Goal: Task Accomplishment & Management: Manage account settings

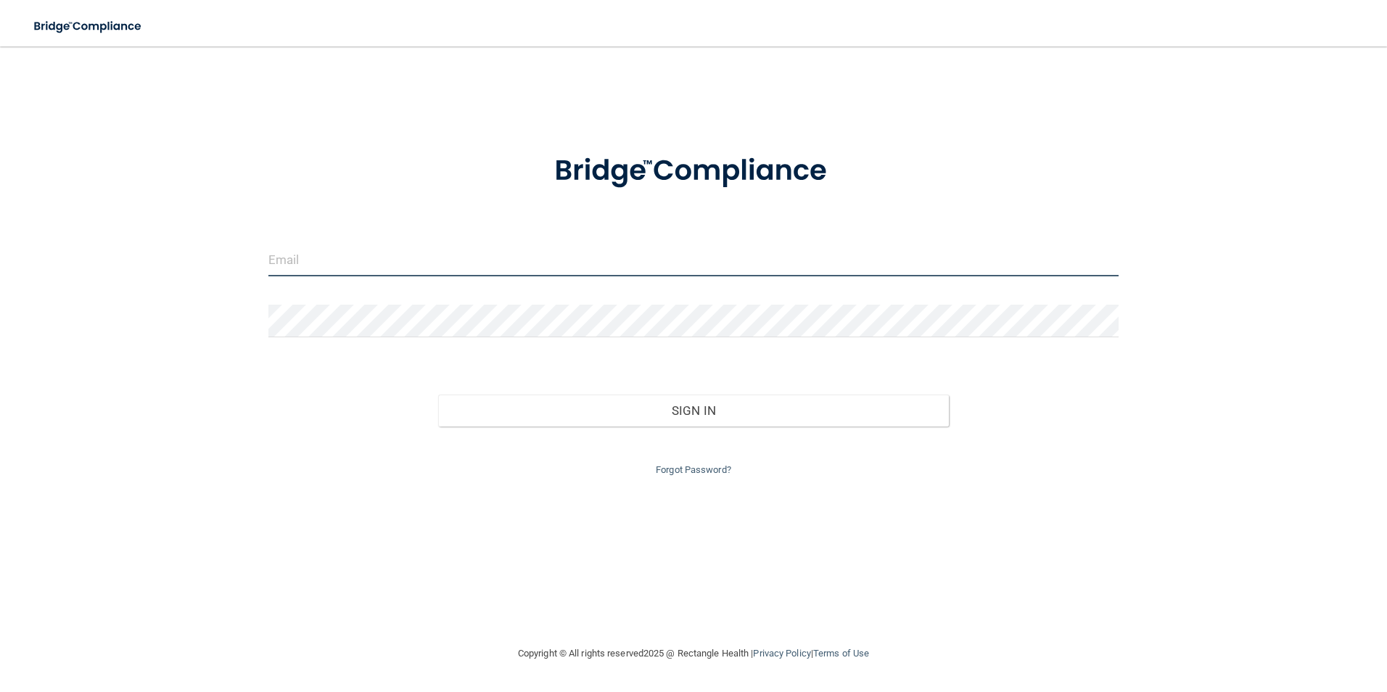
click at [345, 255] on input "email" at bounding box center [693, 260] width 851 height 33
type input "[PERSON_NAME][EMAIL_ADDRESS][DOMAIN_NAME]"
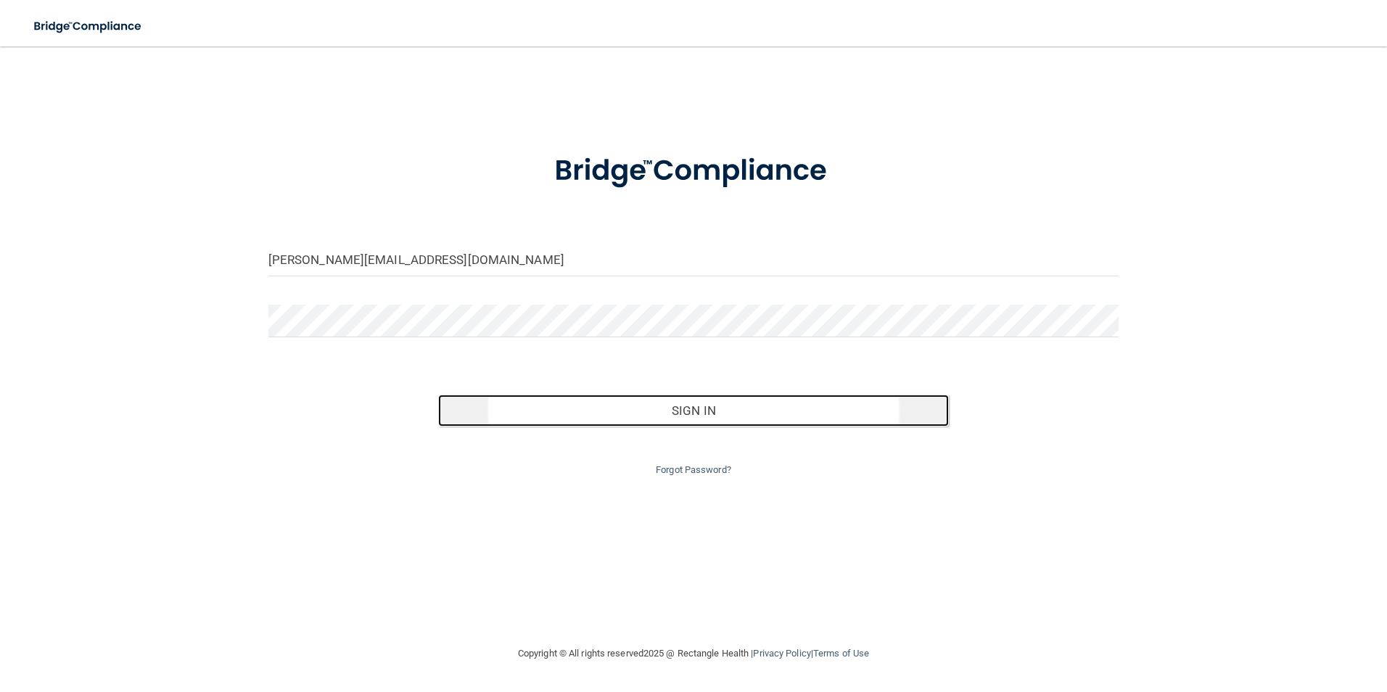
click at [603, 408] on button "Sign In" at bounding box center [693, 411] width 511 height 32
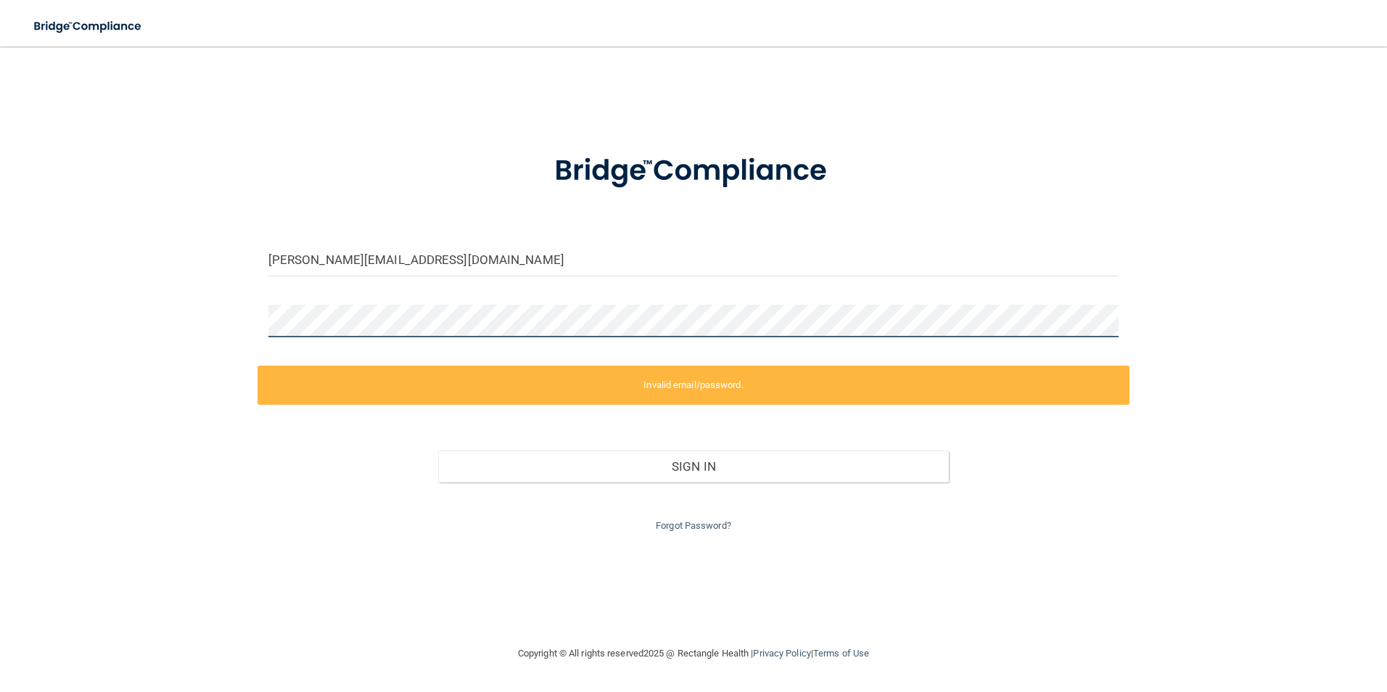
click at [223, 318] on div "[PERSON_NAME][EMAIL_ADDRESS][DOMAIN_NAME] Invalid email/password. You don't hav…" at bounding box center [693, 345] width 1329 height 569
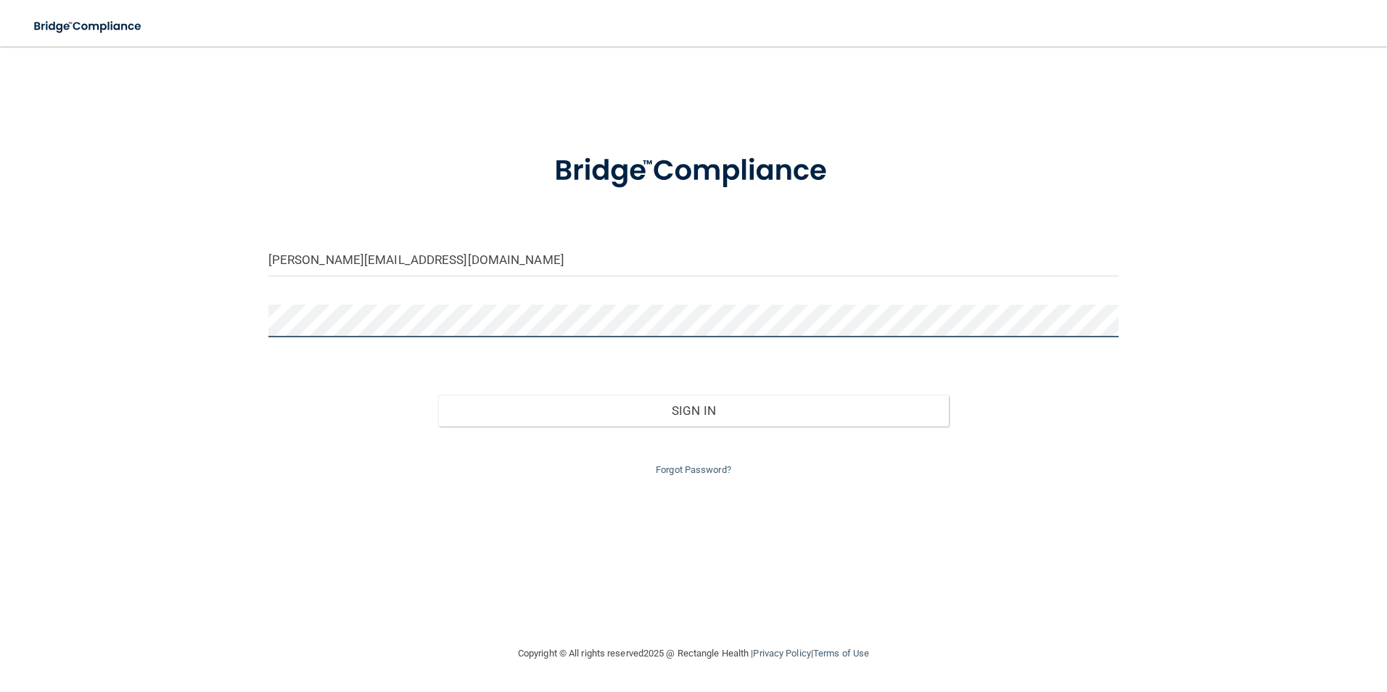
click at [438, 395] on button "Sign In" at bounding box center [693, 411] width 511 height 32
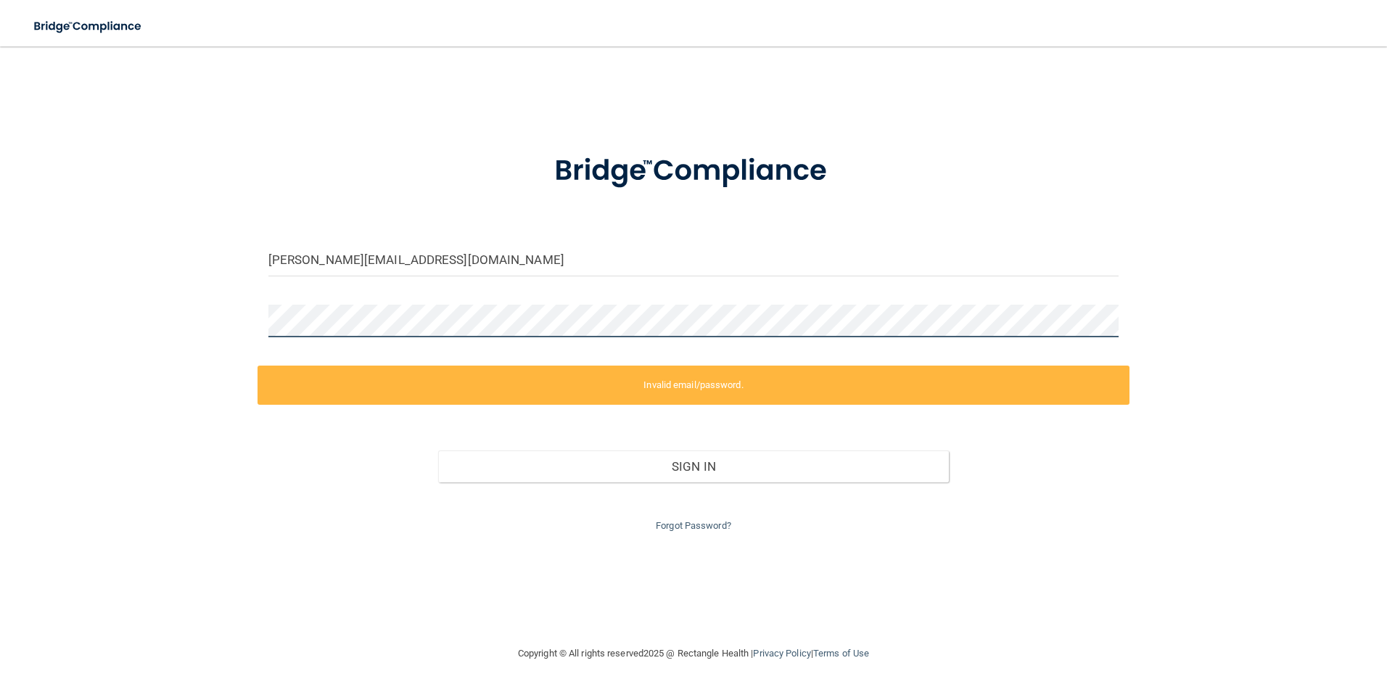
click at [210, 320] on div "[PERSON_NAME][EMAIL_ADDRESS][DOMAIN_NAME] Invalid email/password. You don't hav…" at bounding box center [693, 345] width 1329 height 569
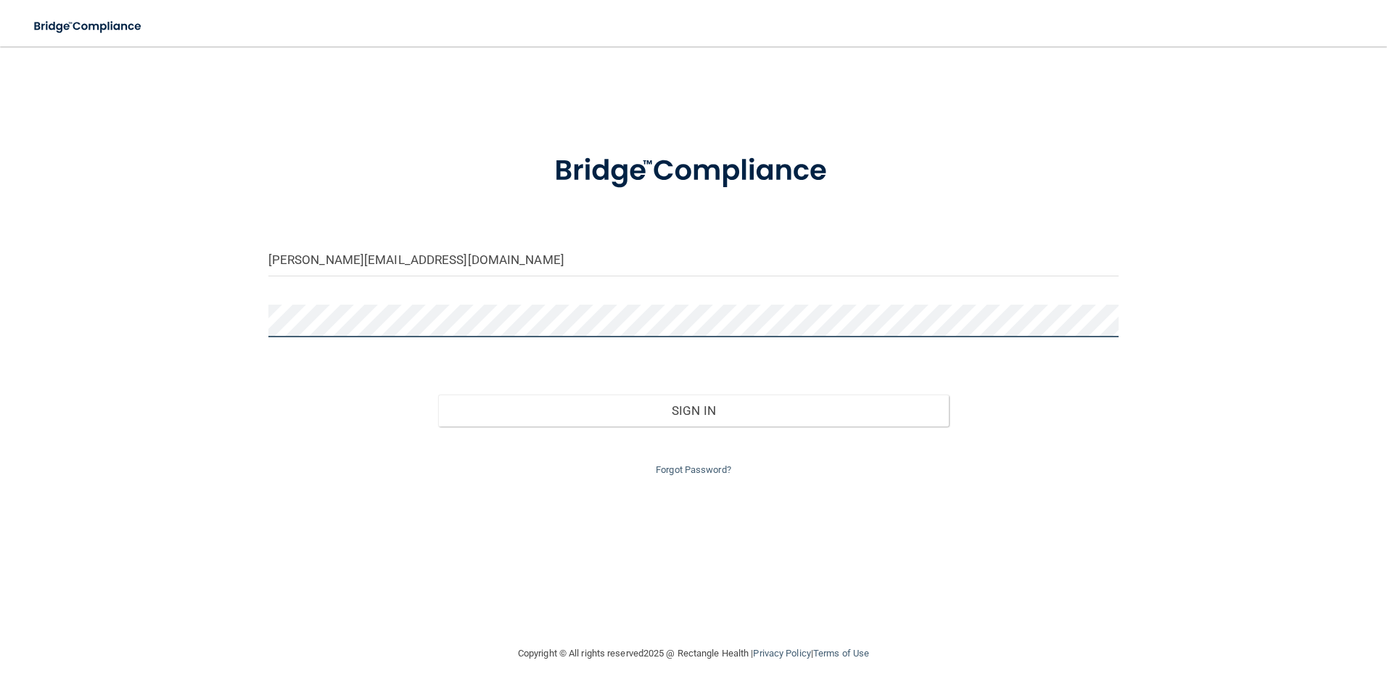
click at [438, 395] on button "Sign In" at bounding box center [693, 411] width 511 height 32
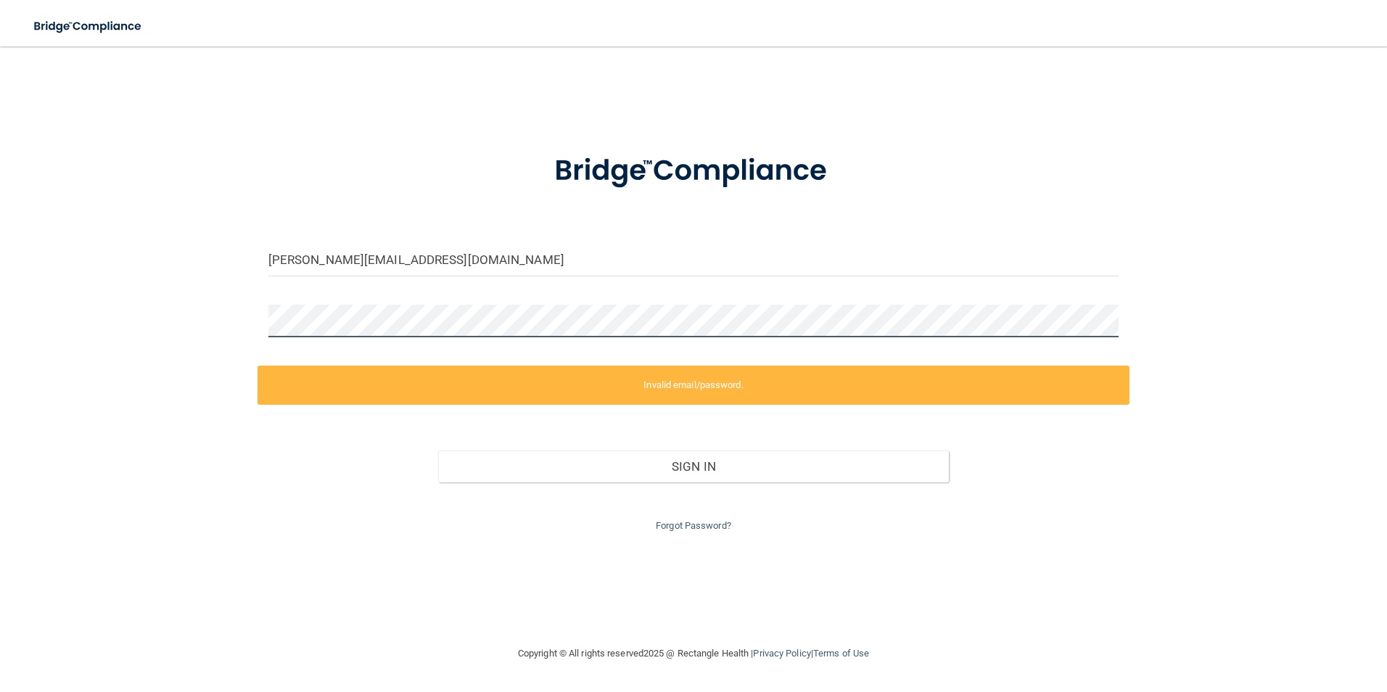
click at [103, 313] on div "[PERSON_NAME][EMAIL_ADDRESS][DOMAIN_NAME] Invalid email/password. You don't hav…" at bounding box center [693, 345] width 1329 height 569
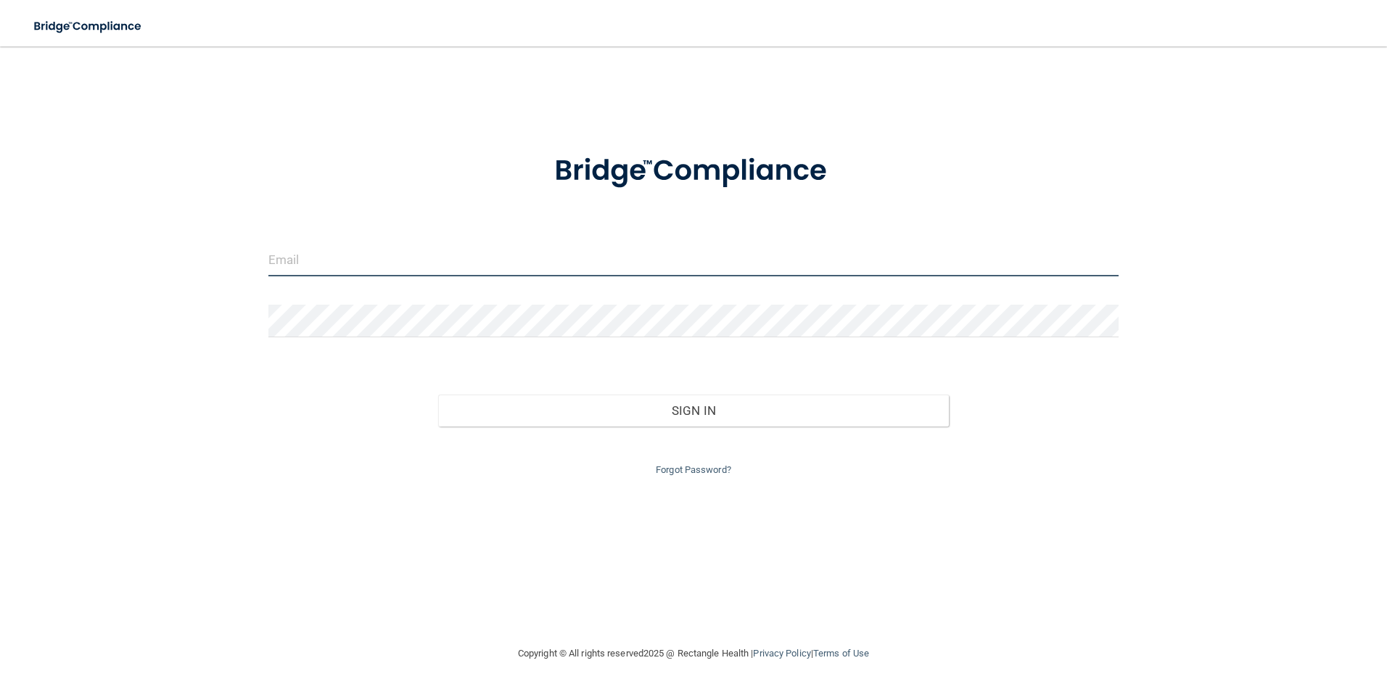
click at [321, 264] on input "email" at bounding box center [693, 260] width 851 height 33
type input "[PERSON_NAME][EMAIL_ADDRESS][DOMAIN_NAME]"
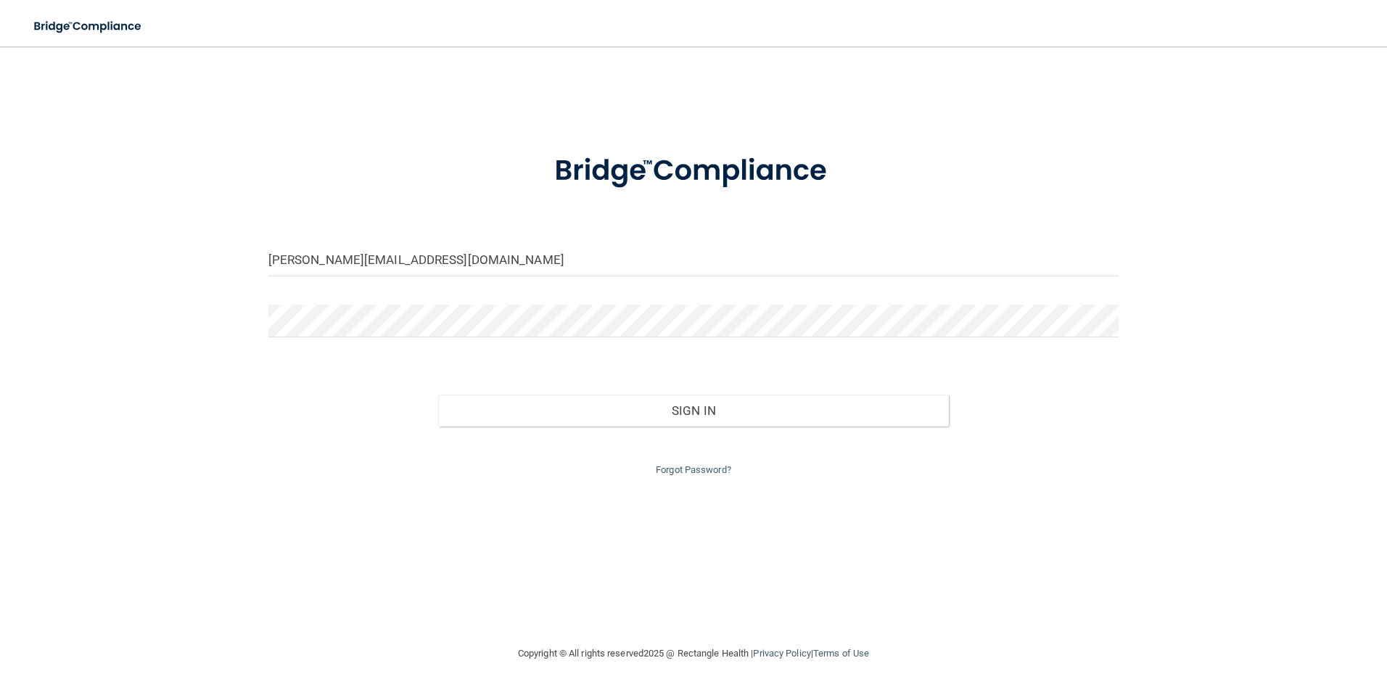
click at [620, 427] on div "Forgot Password?" at bounding box center [693, 452] width 873 height 52
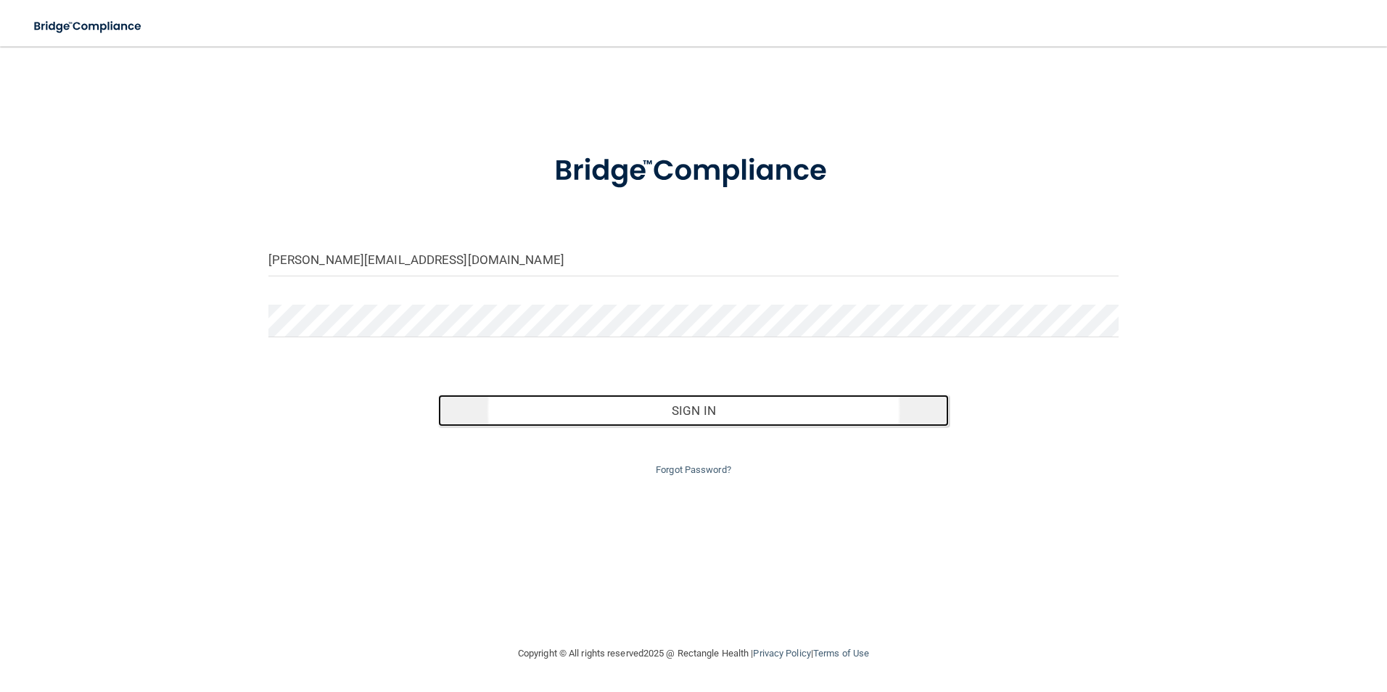
click at [621, 424] on button "Sign In" at bounding box center [693, 411] width 511 height 32
